Goal: Book appointment/travel/reservation

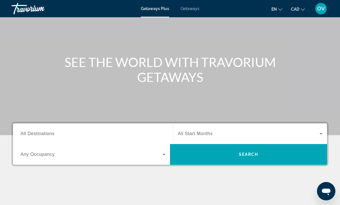
click at [101, 133] on input "Destination All Destinations" at bounding box center [92, 134] width 145 height 7
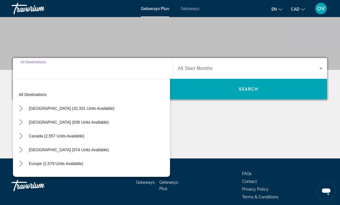
scroll to position [108, 0]
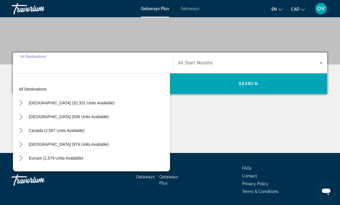
click at [96, 153] on div "Europe (2,579 units available)" at bounding box center [93, 158] width 154 height 14
click at [98, 146] on span "[GEOGRAPHIC_DATA] (974 units available)" at bounding box center [69, 144] width 80 height 5
type input "**********"
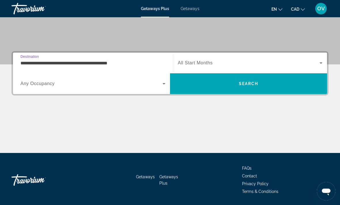
click at [251, 81] on span "Search" at bounding box center [249, 83] width 20 height 5
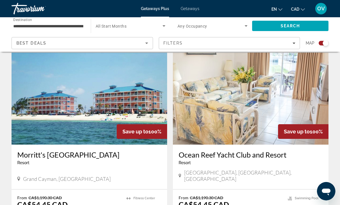
scroll to position [840, 0]
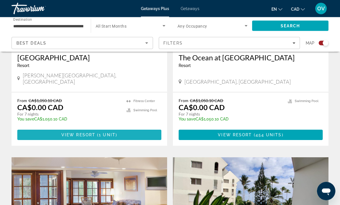
click at [111, 133] on span "1 unit" at bounding box center [107, 135] width 17 height 5
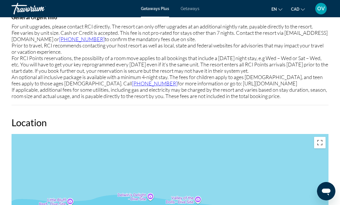
scroll to position [774, 0]
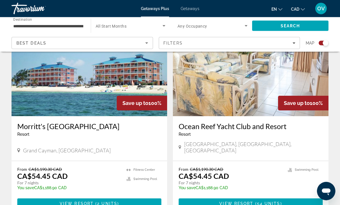
scroll to position [841, 0]
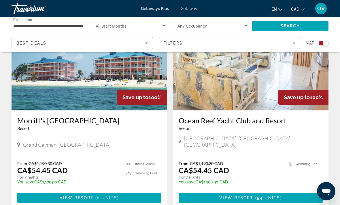
click at [129, 191] on span "Main content" at bounding box center [89, 198] width 144 height 14
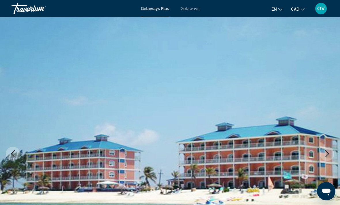
click at [339, 129] on img "Main content" at bounding box center [170, 154] width 340 height 274
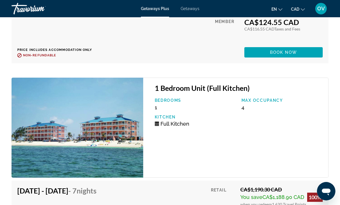
scroll to position [1299, 0]
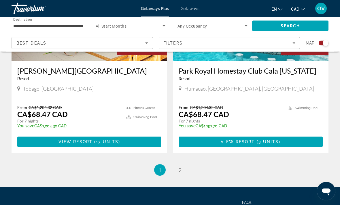
scroll to position [1295, 0]
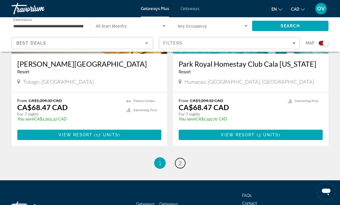
click at [181, 158] on link "page 2" at bounding box center [180, 163] width 10 height 10
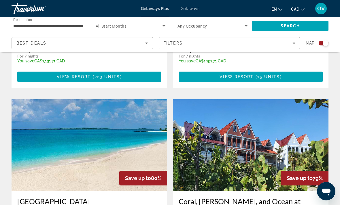
scroll to position [956, 0]
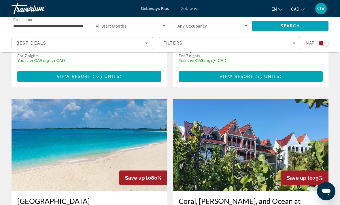
click at [194, 8] on span "Getaways" at bounding box center [190, 8] width 19 height 5
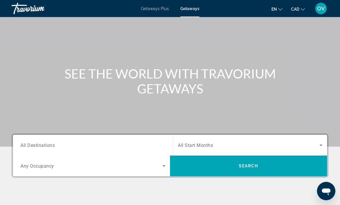
click at [82, 144] on input "Destination All Destinations" at bounding box center [92, 146] width 145 height 7
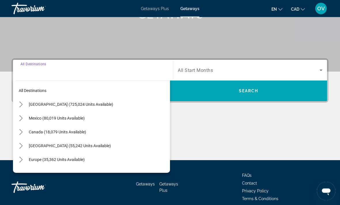
scroll to position [108, 0]
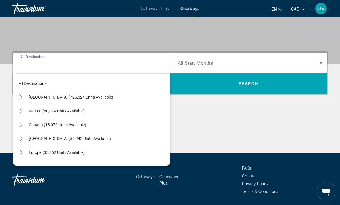
click at [109, 145] on span "Select destination: Caribbean & Atlantic Islands (55,242 units available)" at bounding box center [98, 139] width 144 height 14
type input "**********"
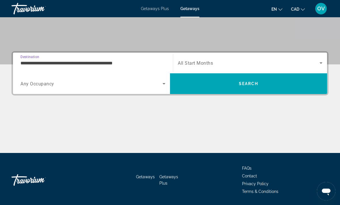
click at [300, 88] on span "Search" at bounding box center [248, 84] width 157 height 14
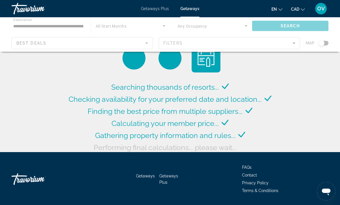
scroll to position [3, 0]
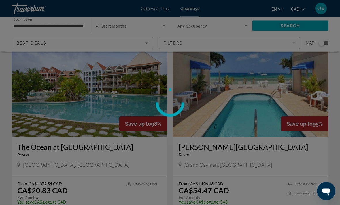
scroll to position [1030, 0]
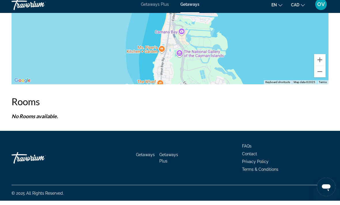
scroll to position [966, 0]
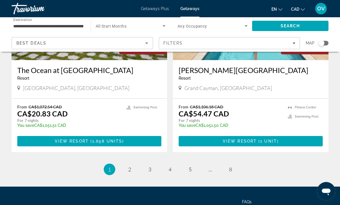
scroll to position [1106, 0]
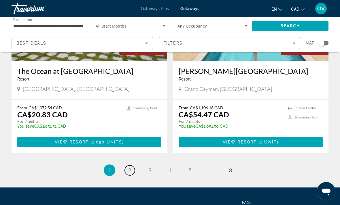
click at [132, 166] on link "page 2" at bounding box center [130, 171] width 10 height 10
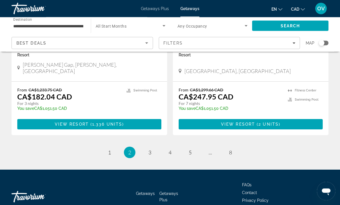
scroll to position [1117, 0]
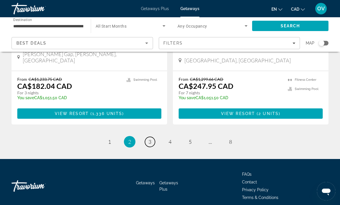
click at [151, 139] on span "3" at bounding box center [149, 142] width 3 height 6
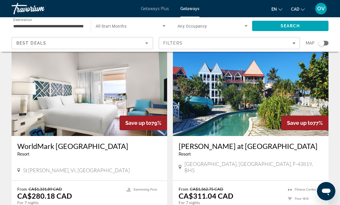
scroll to position [28, 0]
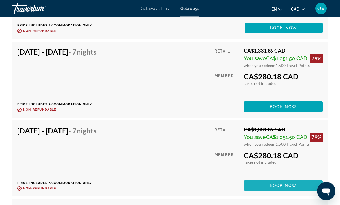
scroll to position [1651, 0]
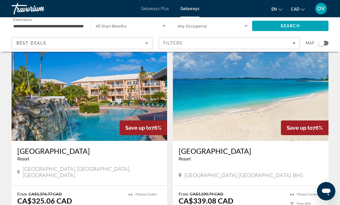
scroll to position [432, 0]
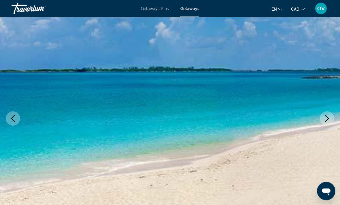
scroll to position [35, 0]
click at [329, 121] on icon "Next image" at bounding box center [326, 118] width 7 height 7
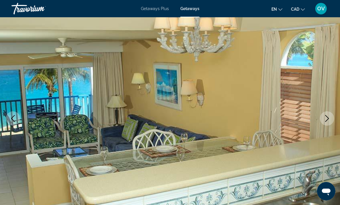
click at [328, 118] on icon "Next image" at bounding box center [326, 118] width 7 height 7
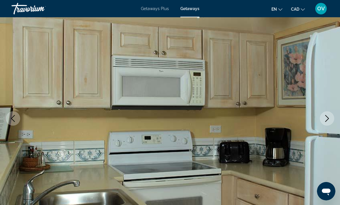
click at [323, 123] on button "Next image" at bounding box center [327, 118] width 14 height 14
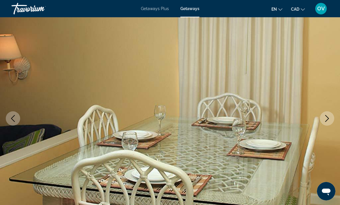
click at [327, 121] on icon "Next image" at bounding box center [326, 118] width 7 height 7
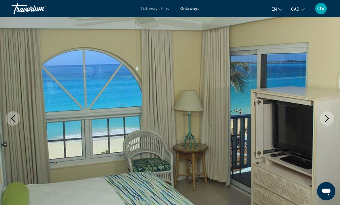
click at [320, 125] on img "Main content" at bounding box center [170, 119] width 340 height 274
click at [328, 117] on icon "Next image" at bounding box center [326, 118] width 7 height 7
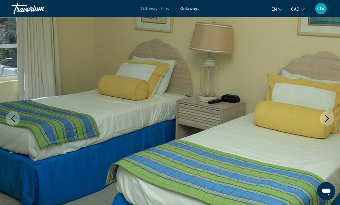
click at [323, 121] on icon "Next image" at bounding box center [326, 118] width 7 height 7
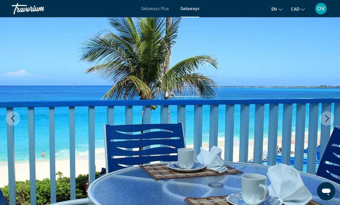
click at [332, 114] on button "Next image" at bounding box center [327, 118] width 14 height 14
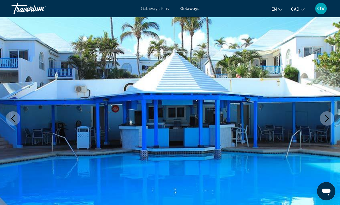
click at [325, 121] on icon "Next image" at bounding box center [326, 118] width 7 height 7
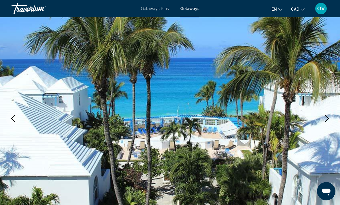
click at [328, 121] on icon "Next image" at bounding box center [326, 118] width 7 height 7
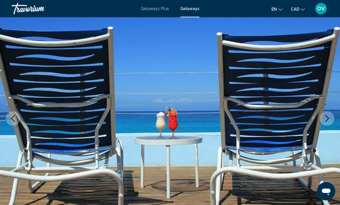
click at [327, 117] on icon "Next image" at bounding box center [326, 118] width 7 height 7
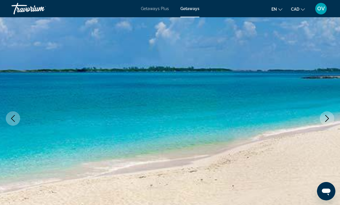
scroll to position [0, 0]
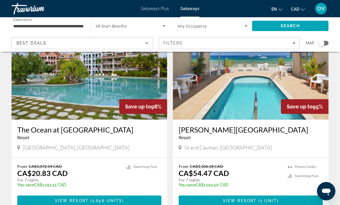
scroll to position [1062, 0]
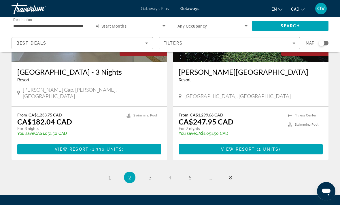
scroll to position [1117, 0]
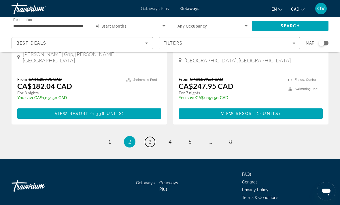
click at [152, 138] on link "page 3" at bounding box center [150, 142] width 10 height 10
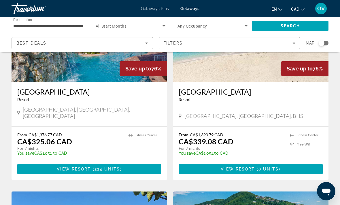
scroll to position [486, 0]
click at [285, 163] on span "Main content" at bounding box center [251, 170] width 144 height 14
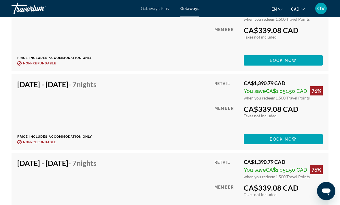
scroll to position [1165, 0]
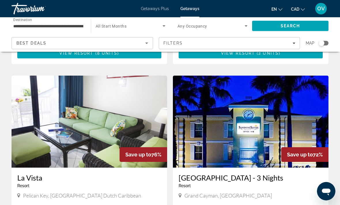
scroll to position [1125, 0]
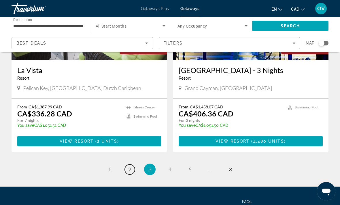
click at [132, 165] on link "page 2" at bounding box center [130, 170] width 10 height 10
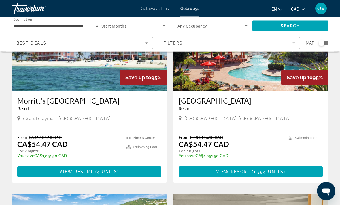
scroll to position [92, 0]
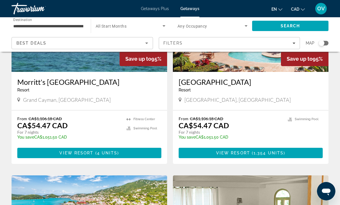
click at [123, 157] on span "Main content" at bounding box center [89, 153] width 144 height 14
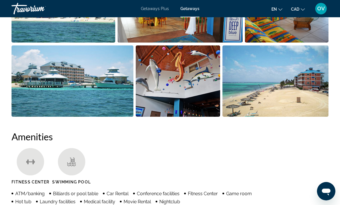
scroll to position [428, 0]
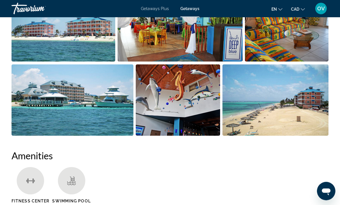
click at [188, 10] on span "Getaways" at bounding box center [189, 8] width 19 height 5
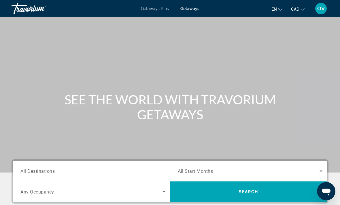
click at [110, 172] on input "Destination All Destinations" at bounding box center [92, 171] width 145 height 7
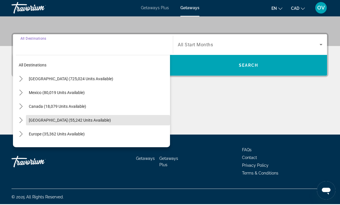
click at [84, 124] on span "Select destination: Caribbean & Atlantic Islands (55,242 units available)" at bounding box center [98, 121] width 144 height 14
type input "**********"
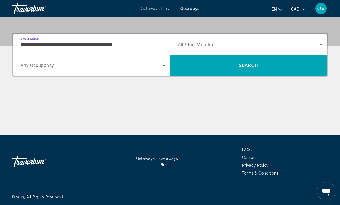
click at [245, 48] on span "Search widget" at bounding box center [249, 44] width 142 height 7
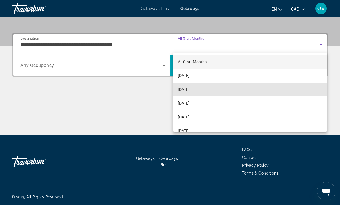
click at [198, 93] on mat-option "[DATE]" at bounding box center [250, 90] width 154 height 14
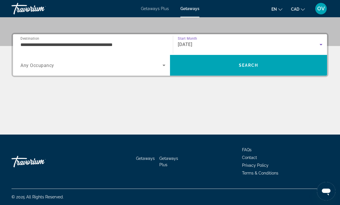
click at [280, 74] on span "Search" at bounding box center [248, 65] width 157 height 21
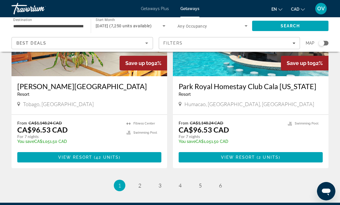
scroll to position [1091, 0]
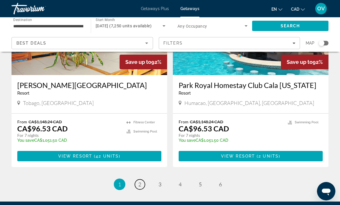
click at [140, 181] on span "2" at bounding box center [139, 184] width 3 height 6
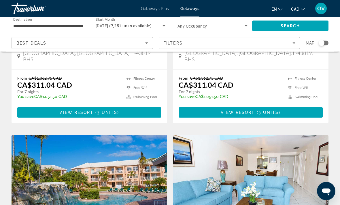
click at [68, 24] on input "**********" at bounding box center [48, 26] width 70 height 7
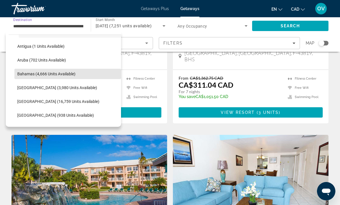
scroll to position [74, 0]
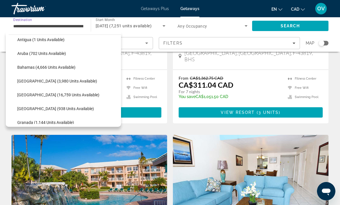
click at [65, 97] on span "[GEOGRAPHIC_DATA] (16,759 units available)" at bounding box center [58, 95] width 82 height 5
type input "**********"
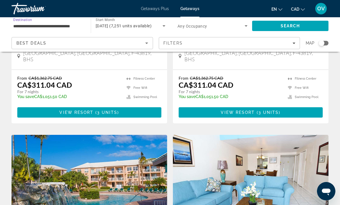
click at [297, 25] on span "Search" at bounding box center [290, 26] width 20 height 5
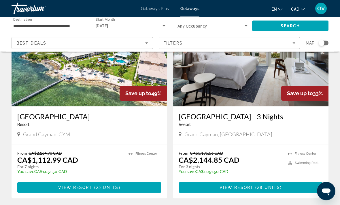
scroll to position [64, 0]
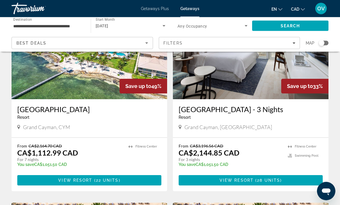
click at [102, 188] on span "Main content" at bounding box center [89, 181] width 144 height 14
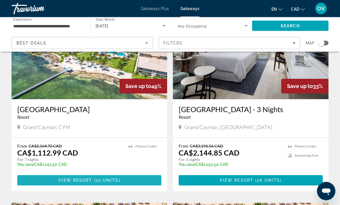
scroll to position [65, 0]
